Goal: Task Accomplishment & Management: Manage account settings

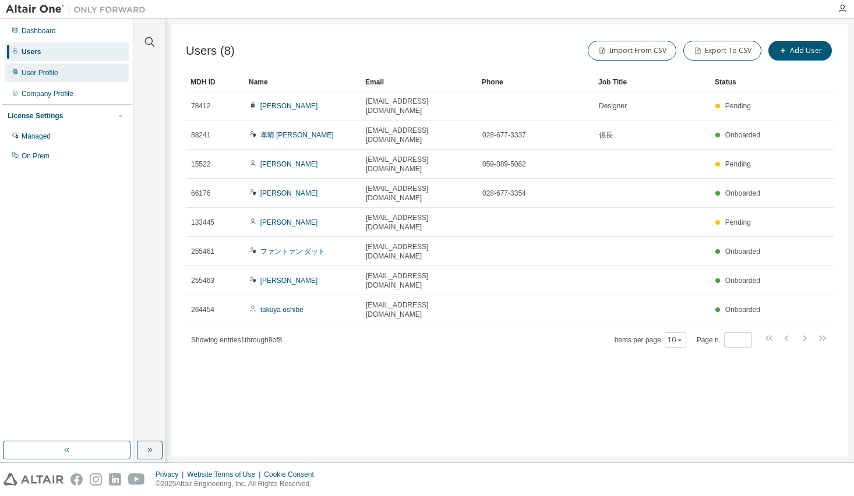
click at [44, 75] on div "User Profile" at bounding box center [40, 72] width 37 height 9
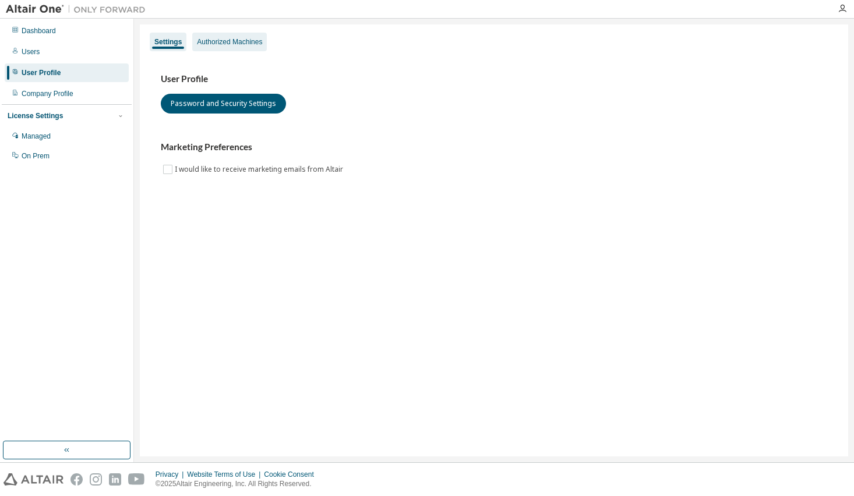
click at [227, 40] on div "Authorized Machines" at bounding box center [229, 41] width 65 height 9
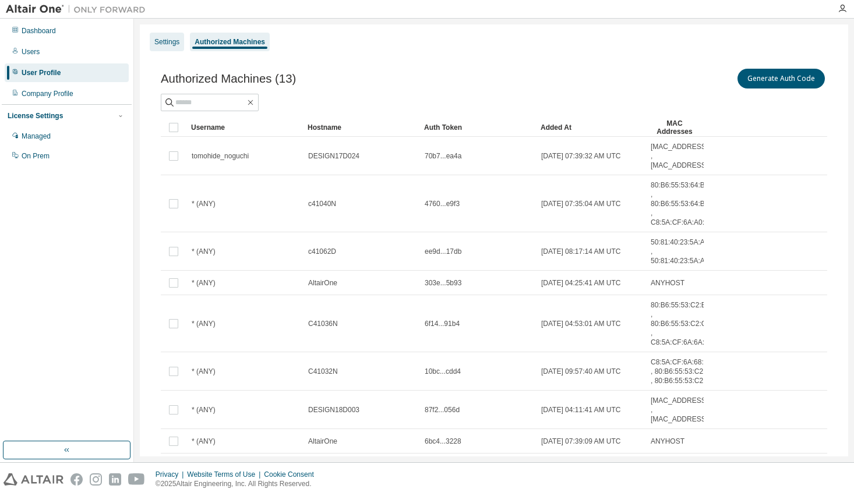
click at [175, 41] on div "Settings" at bounding box center [166, 41] width 25 height 9
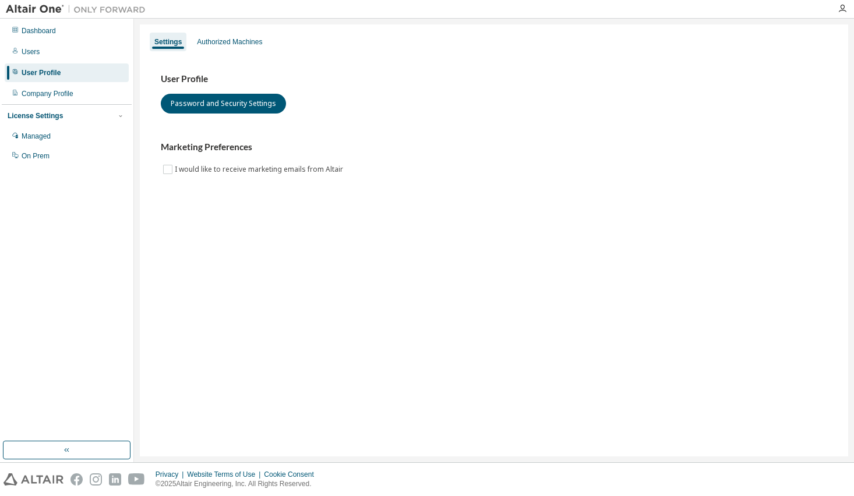
click at [347, 73] on h3 "User Profile" at bounding box center [494, 79] width 667 height 12
click at [252, 37] on div "Authorized Machines" at bounding box center [229, 41] width 65 height 9
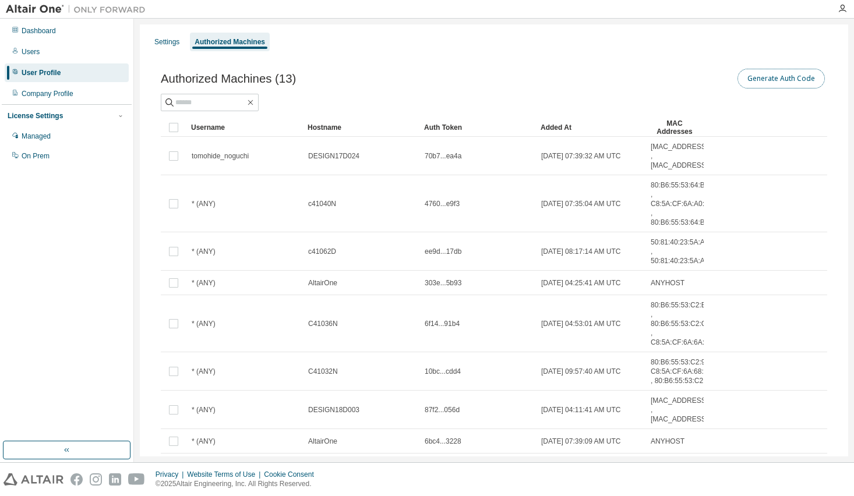
click at [771, 75] on button "Generate Auth Code" at bounding box center [781, 79] width 87 height 20
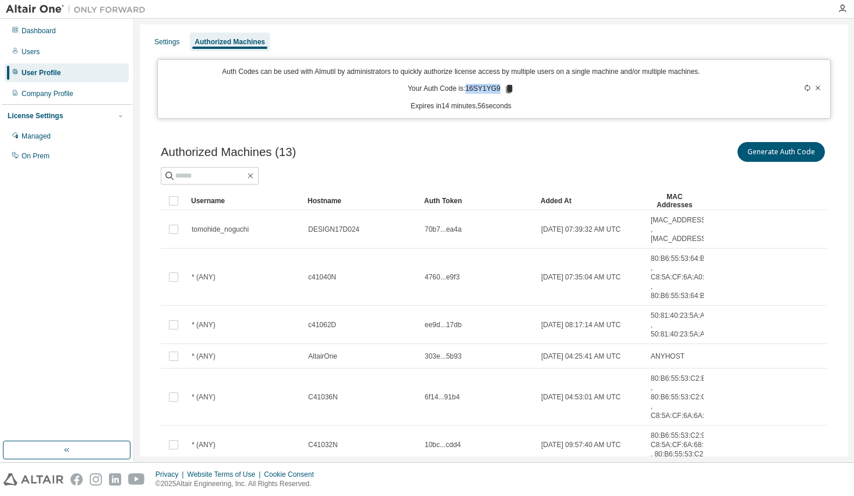
drag, startPoint x: 466, startPoint y: 86, endPoint x: 495, endPoint y: 87, distance: 29.2
click at [495, 87] on p "Your Auth Code is: 16SY1YG9" at bounding box center [461, 89] width 107 height 10
copy p "16SY1YG9"
click at [568, 96] on div "Auth Codes can be used with Almutil by administrators to quickly authorize lice…" at bounding box center [461, 89] width 593 height 44
click at [561, 105] on p "Expires in 4 minutes, 26 seconds" at bounding box center [461, 106] width 593 height 10
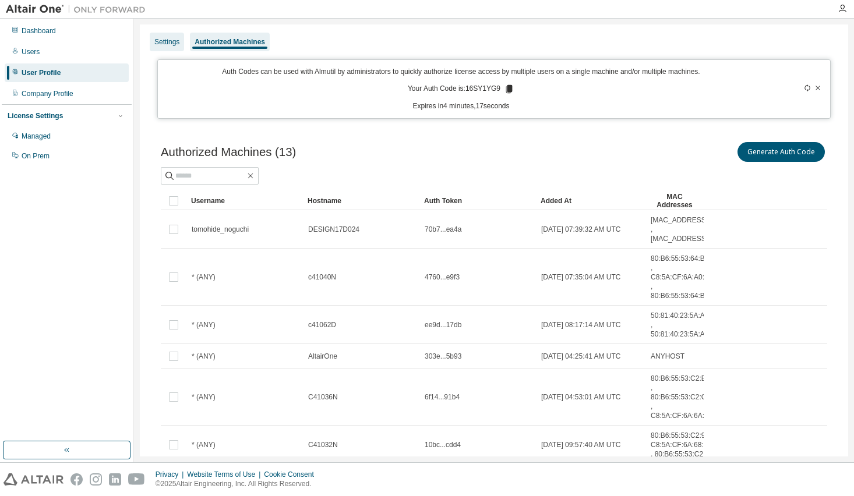
click at [154, 41] on div "Settings" at bounding box center [166, 41] width 25 height 9
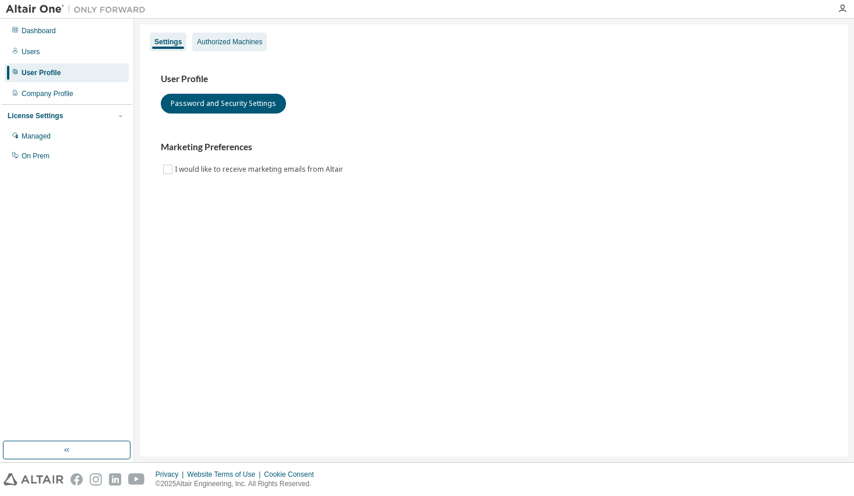
click at [232, 50] on div "Authorized Machines" at bounding box center [229, 42] width 75 height 19
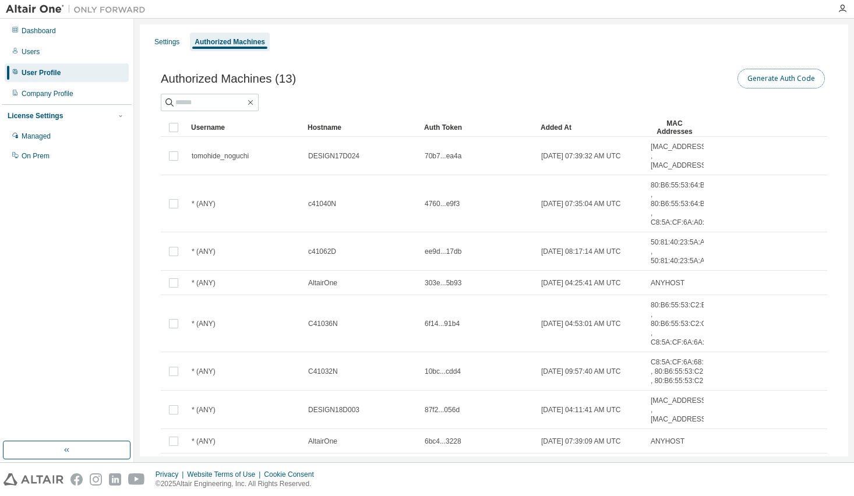
click at [756, 82] on button "Generate Auth Code" at bounding box center [781, 79] width 87 height 20
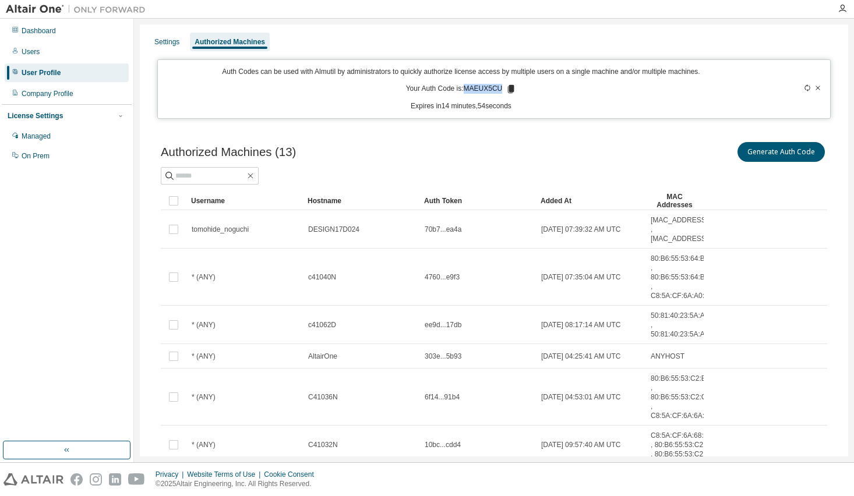
drag, startPoint x: 462, startPoint y: 89, endPoint x: 497, endPoint y: 90, distance: 35.0
click at [497, 90] on p "Your Auth Code is: MAEUX5CU" at bounding box center [461, 89] width 111 height 10
copy p "MAEUX5CU"
click at [816, 10] on icon "button" at bounding box center [842, 8] width 9 height 9
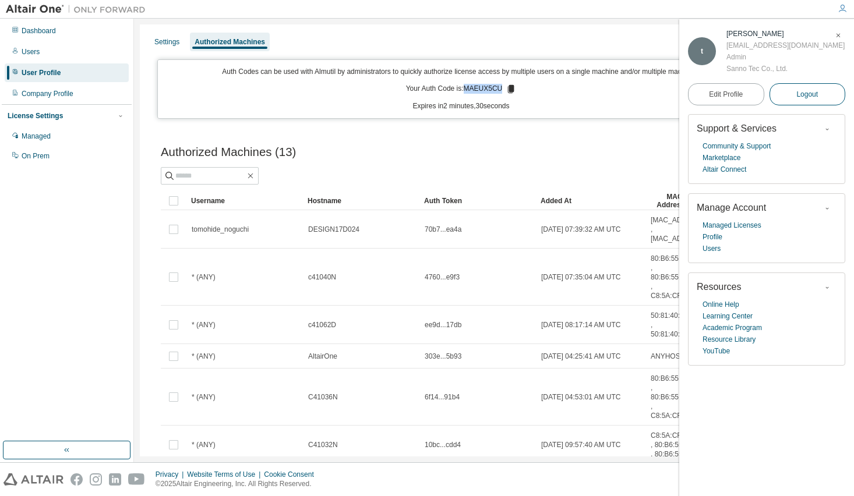
click at [816, 96] on span "Logout" at bounding box center [808, 95] width 22 height 12
